Goal: Task Accomplishment & Management: Use online tool/utility

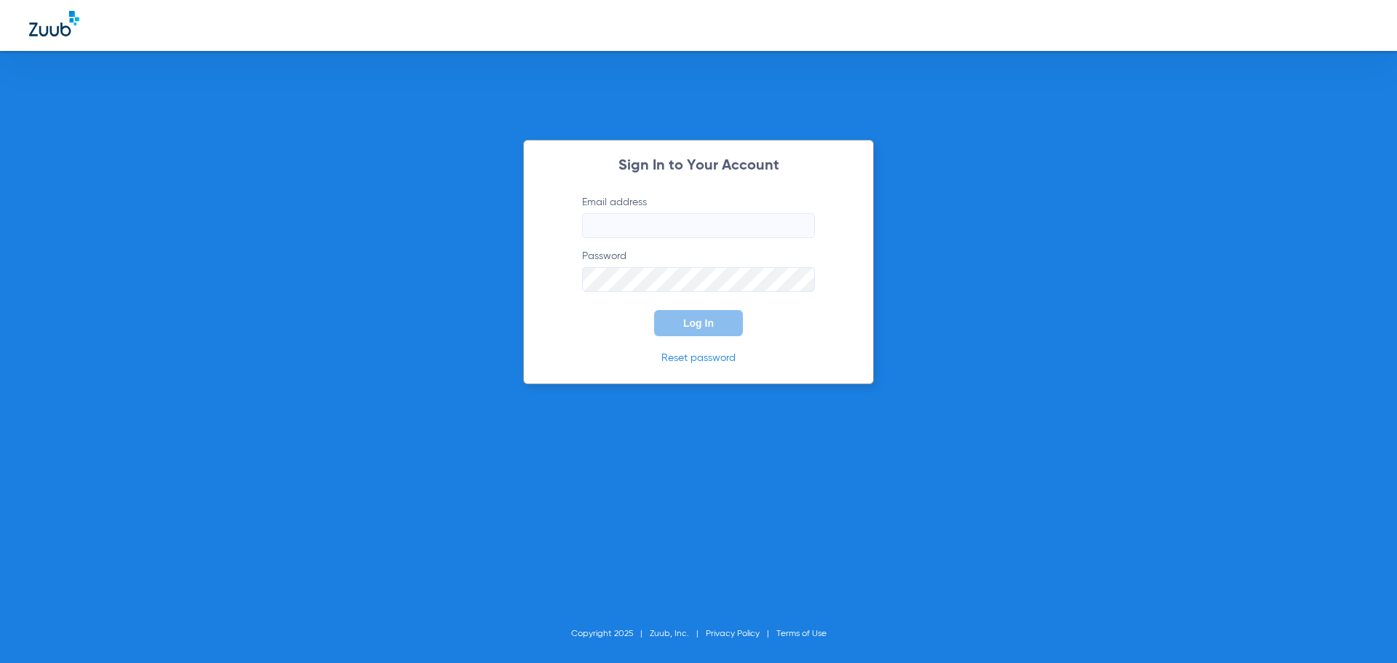
type input "[EMAIL_ADDRESS][DOMAIN_NAME]"
click at [679, 314] on button "Log In" at bounding box center [698, 323] width 89 height 26
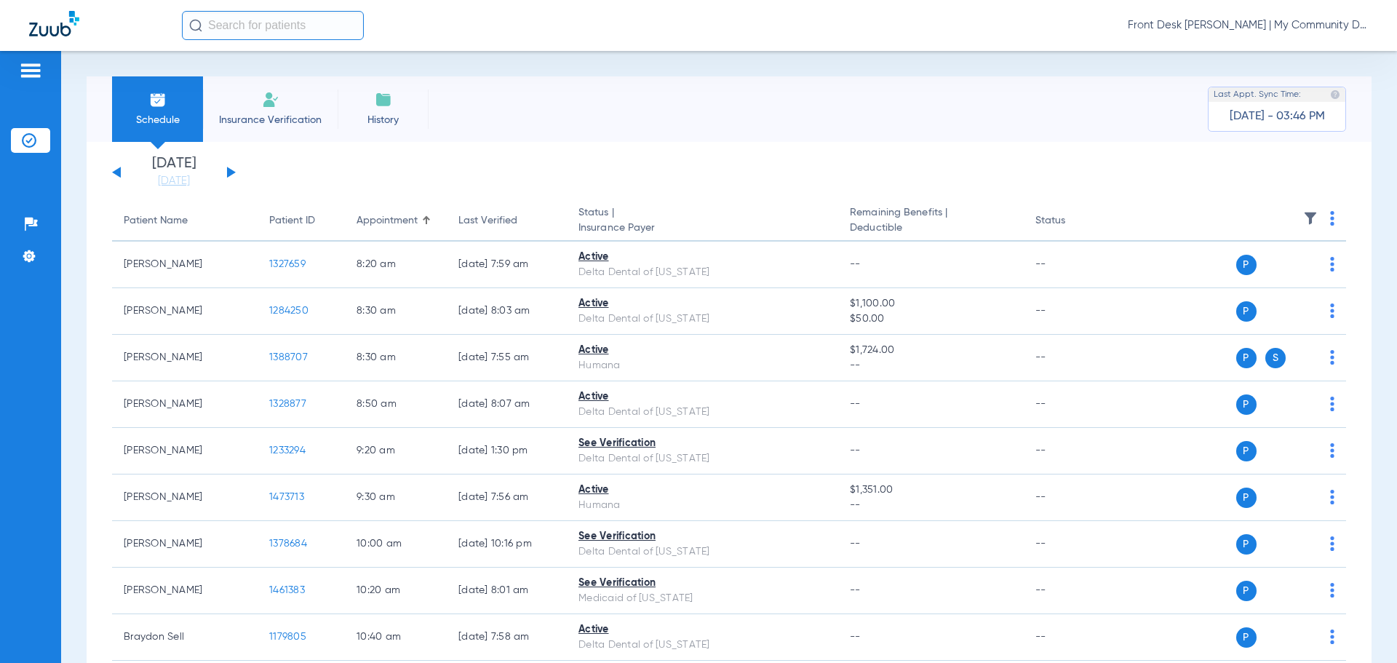
click at [284, 35] on input "text" at bounding box center [273, 25] width 182 height 29
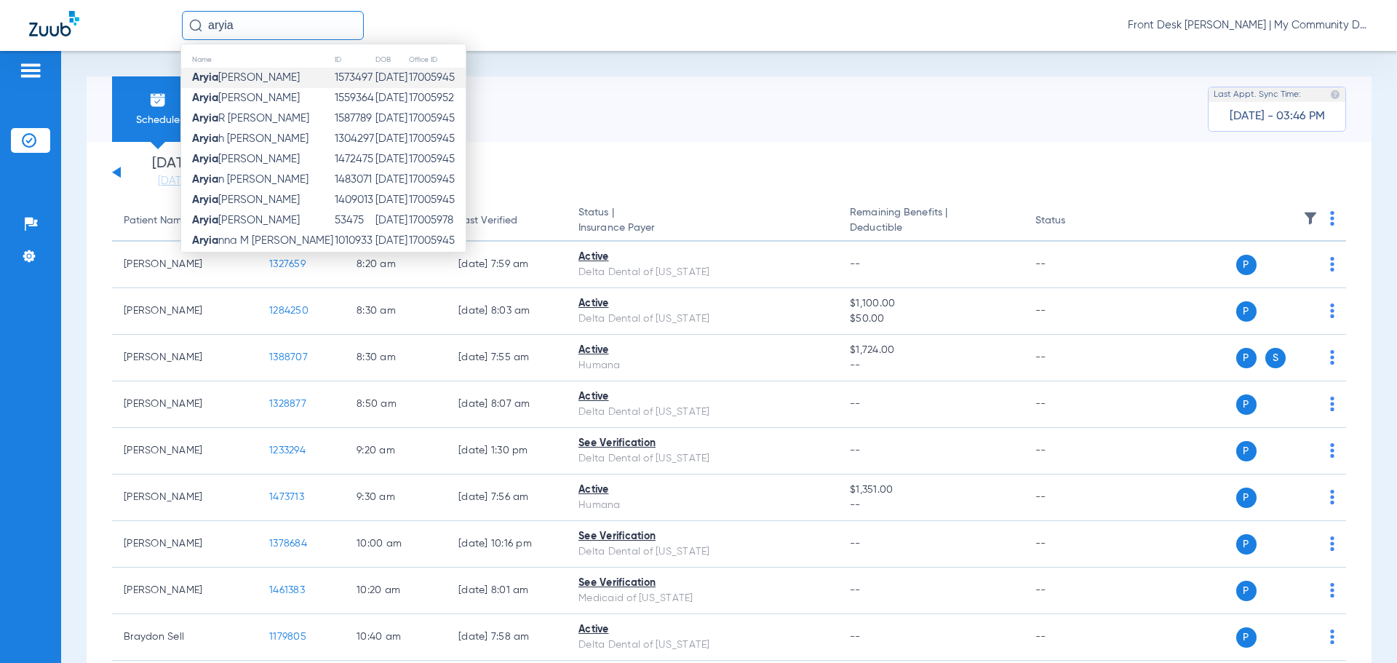
type input "aryia"
click at [258, 72] on span "[PERSON_NAME]" at bounding box center [246, 77] width 108 height 11
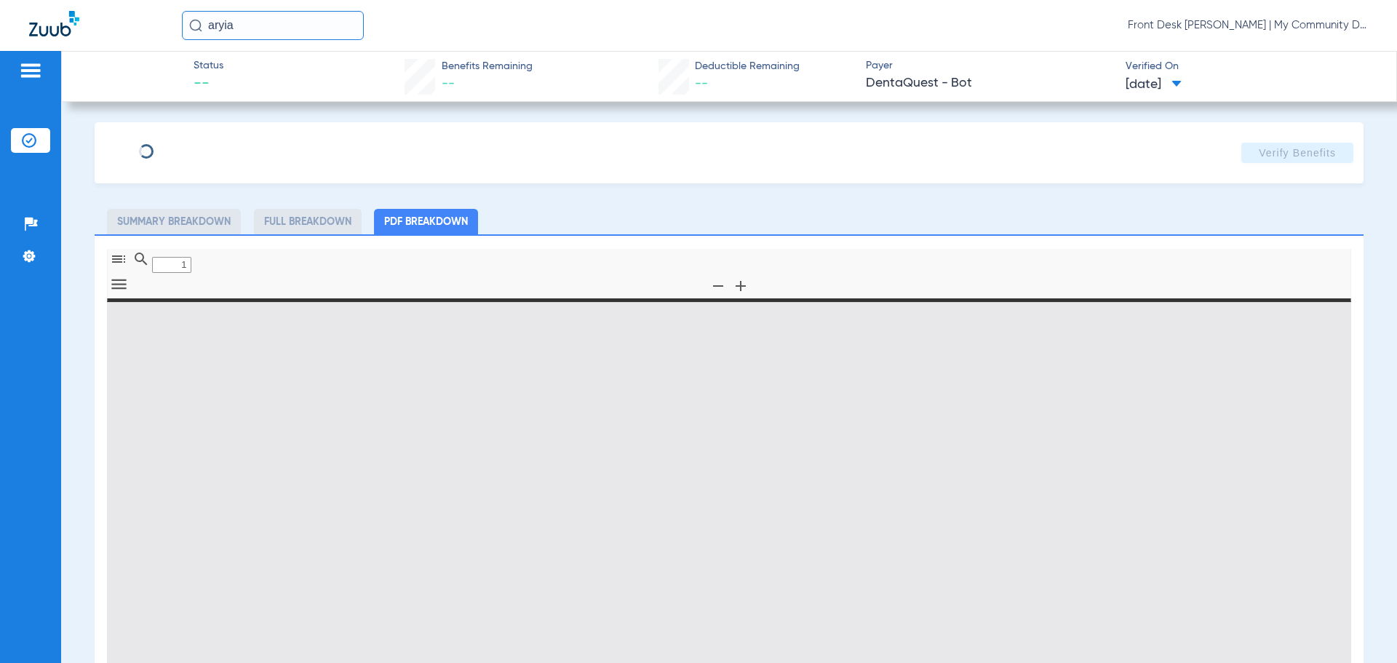
type input "0"
select select "page-width"
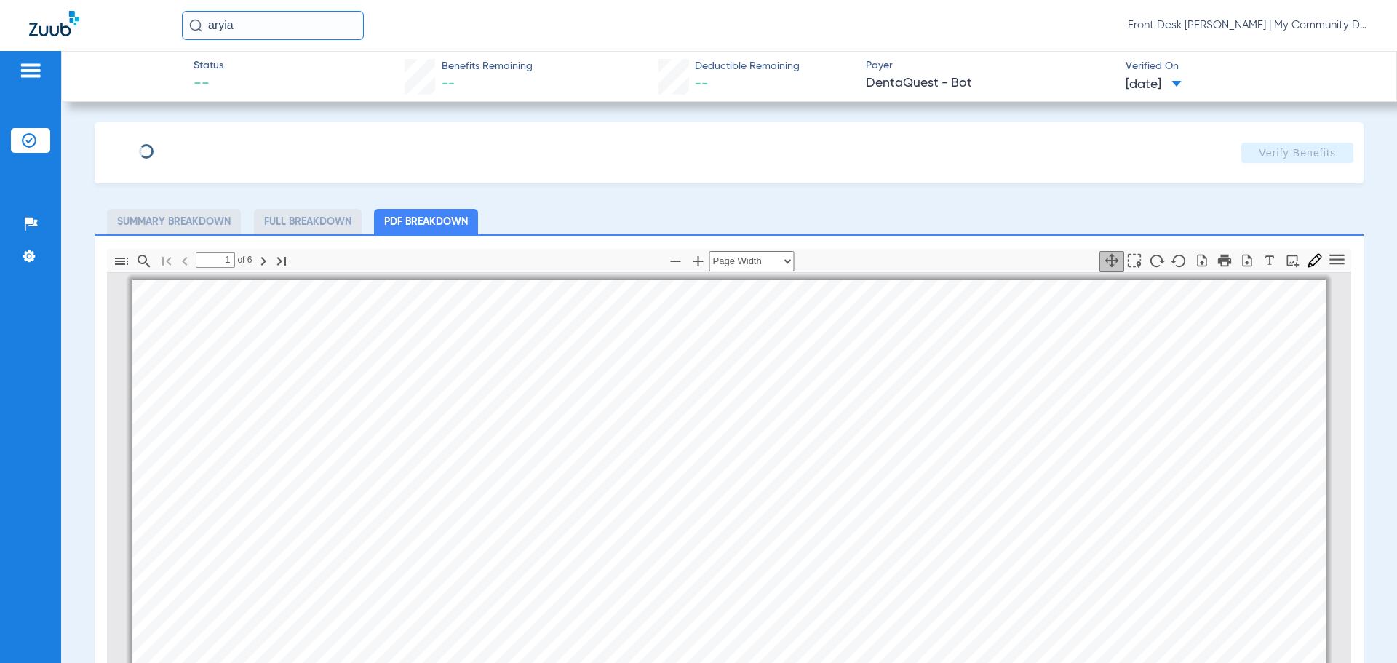
scroll to position [7, 0]
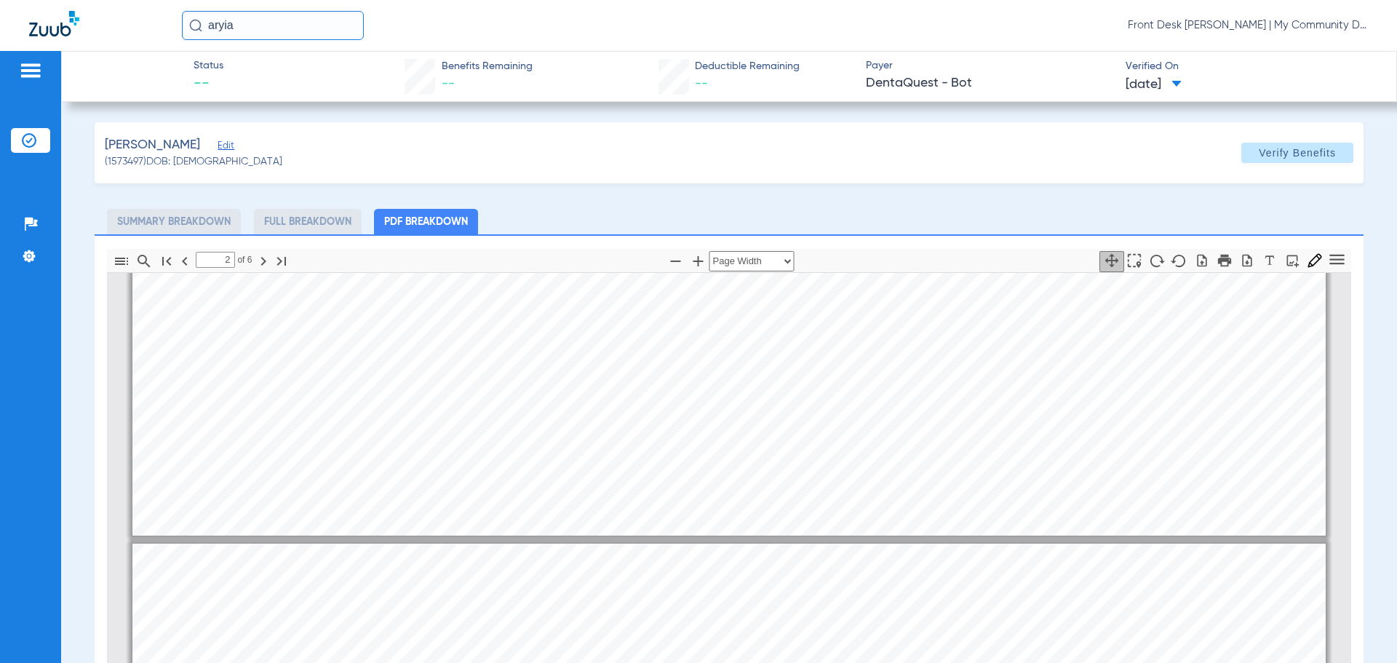
type input "1"
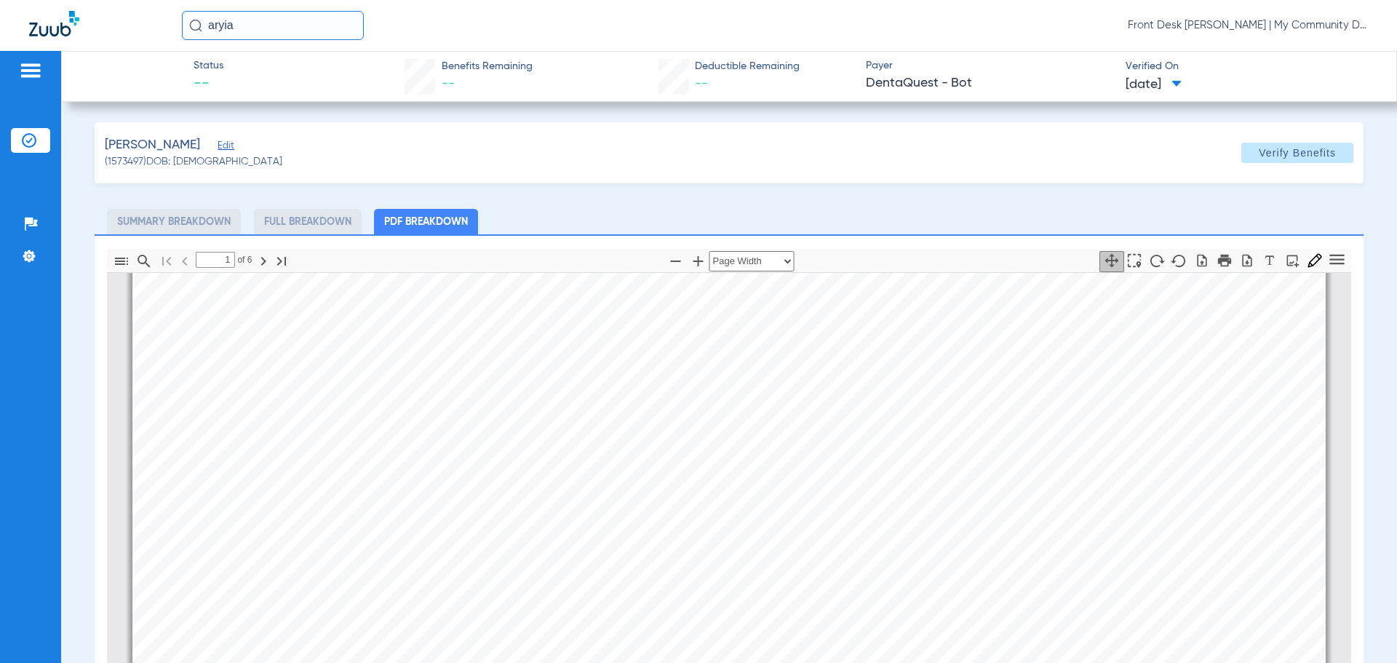
scroll to position [0, 0]
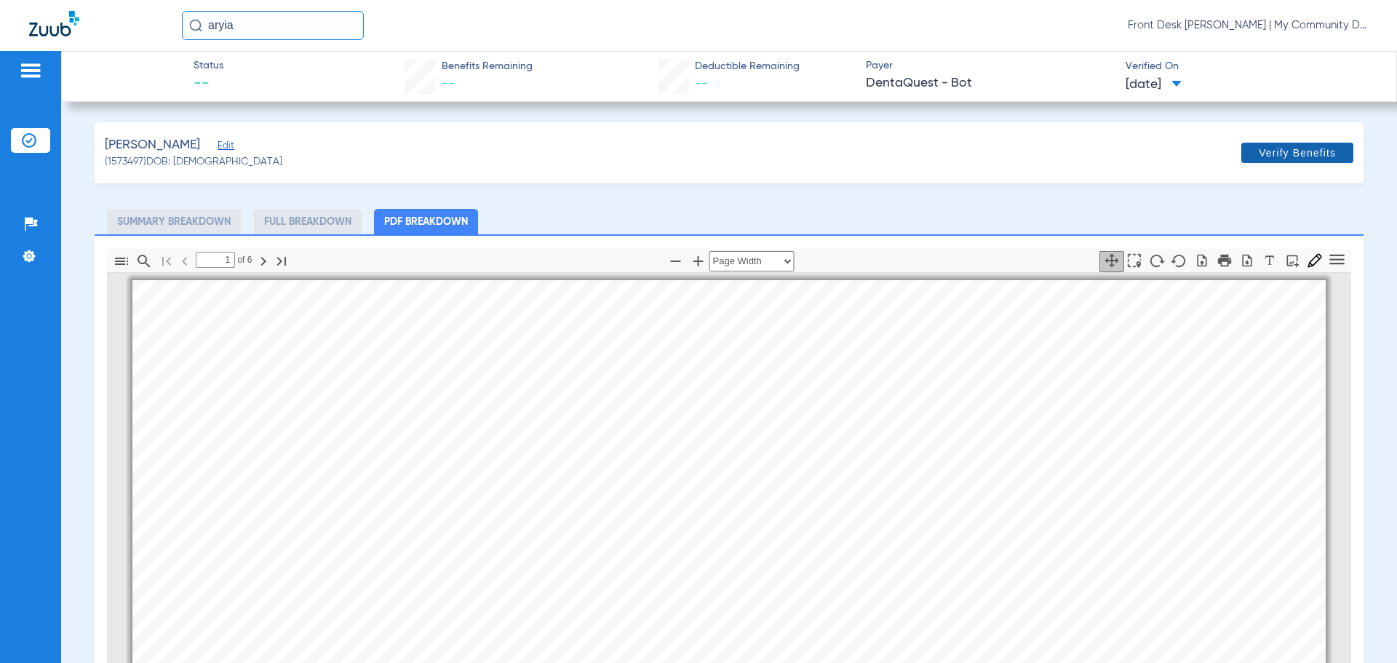
click at [1290, 154] on span "Verify Benefits" at bounding box center [1297, 153] width 77 height 12
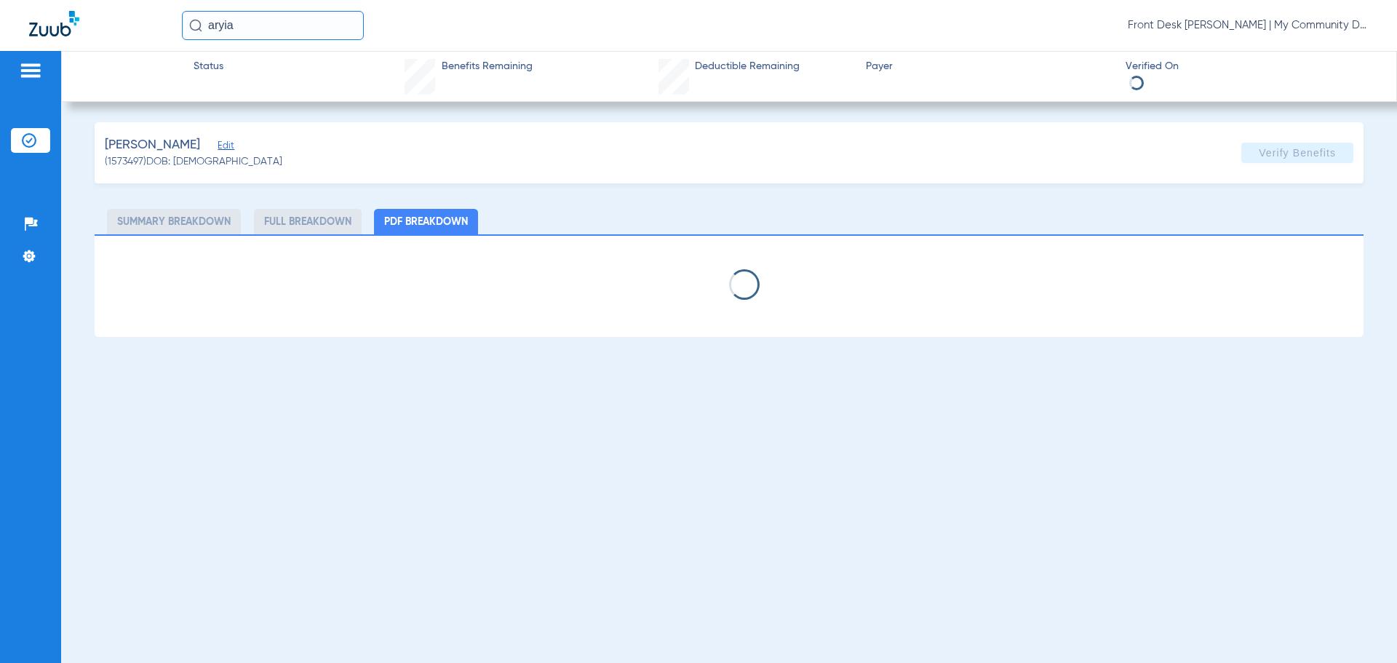
select select "page-width"
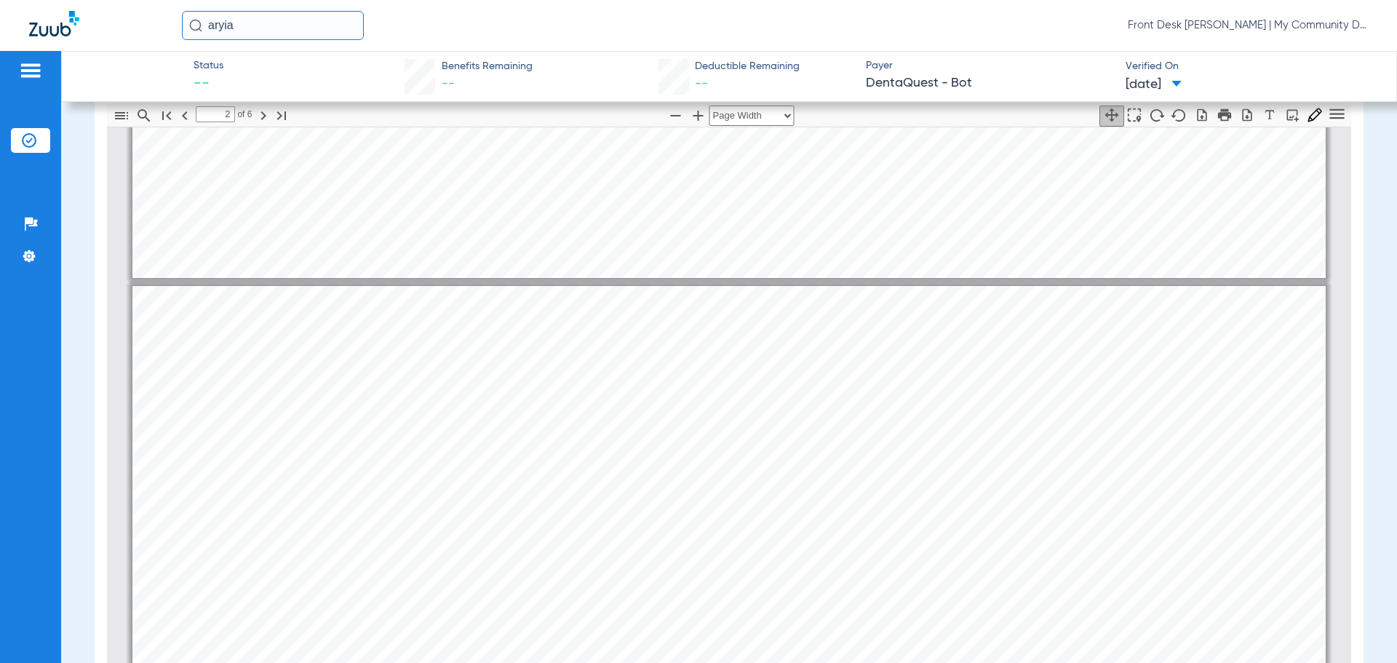
scroll to position [662, 0]
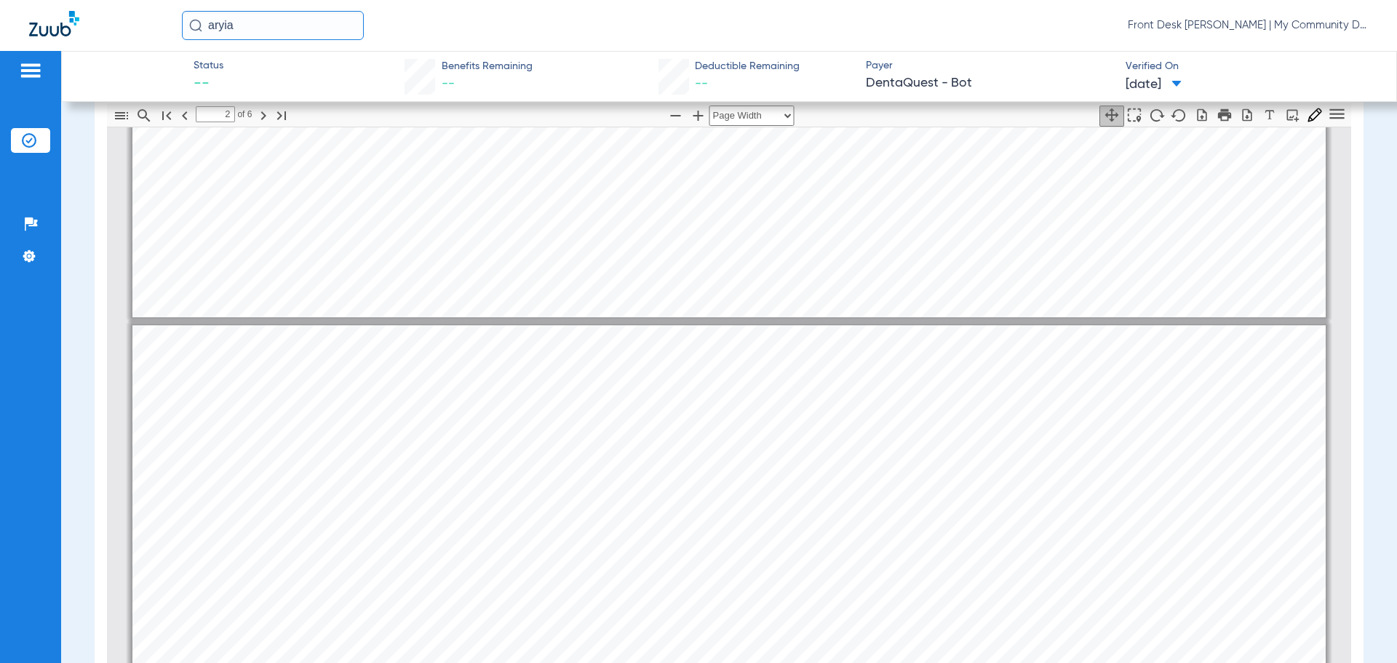
type input "1"
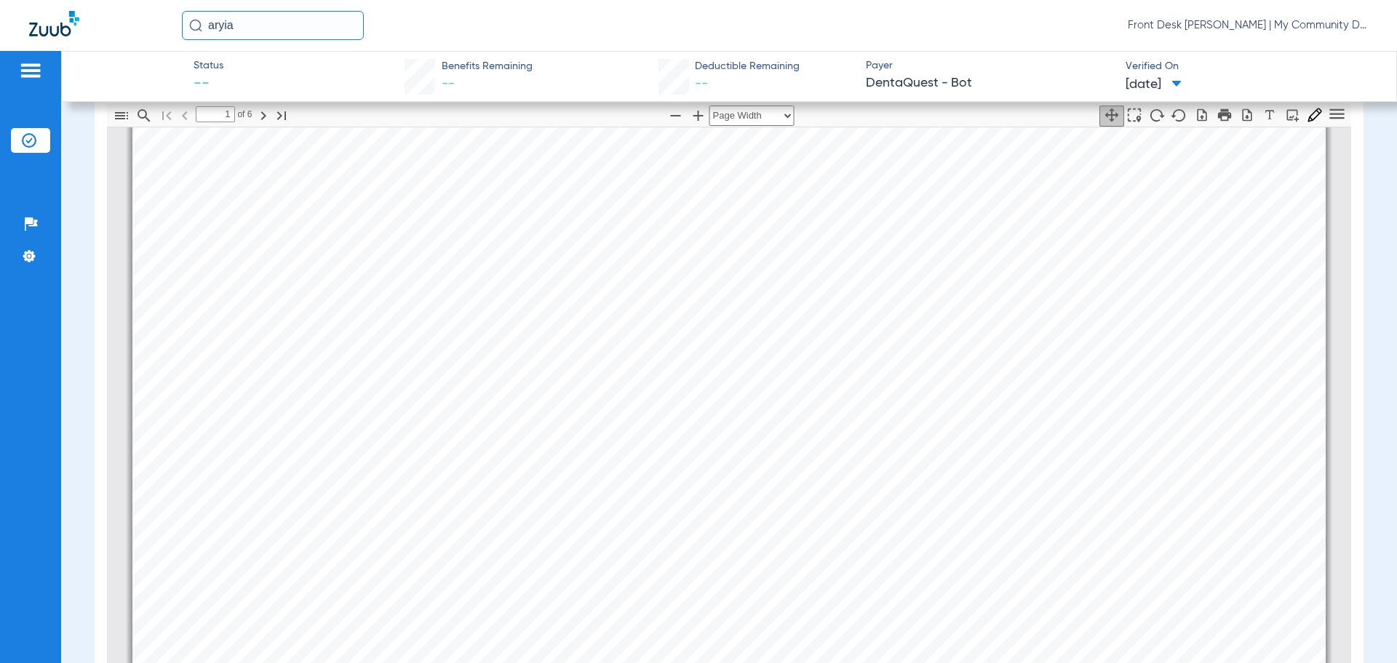
scroll to position [80, 0]
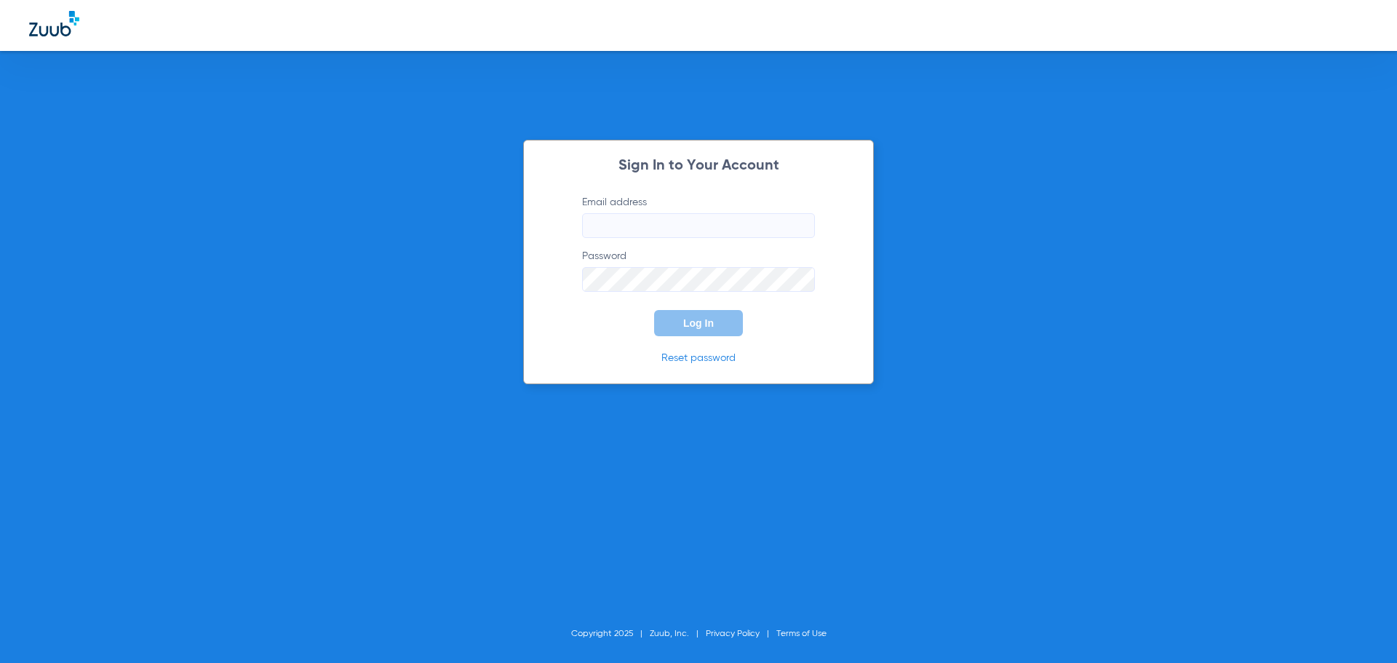
type input "[EMAIL_ADDRESS][DOMAIN_NAME]"
